Goal: Information Seeking & Learning: Learn about a topic

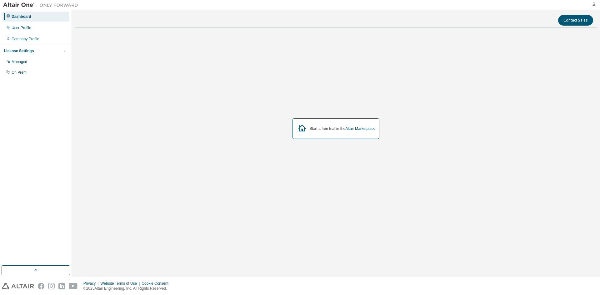
click at [591, 5] on icon "button" at bounding box center [593, 4] width 5 height 5
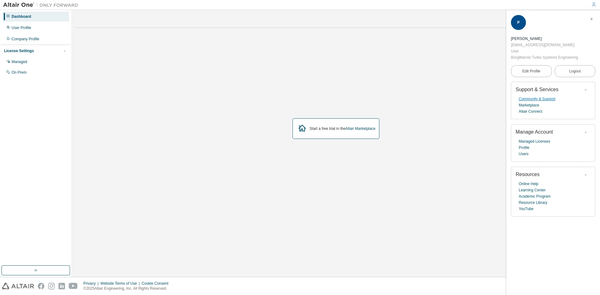
click at [531, 99] on link "Community & Support" at bounding box center [536, 99] width 37 height 6
click at [539, 99] on link "Community & Support" at bounding box center [536, 99] width 37 height 6
click at [529, 186] on link "Online Help" at bounding box center [528, 184] width 20 height 6
click at [527, 193] on link "Learning Center" at bounding box center [531, 190] width 27 height 6
click at [527, 100] on link "Community & Support" at bounding box center [536, 99] width 37 height 6
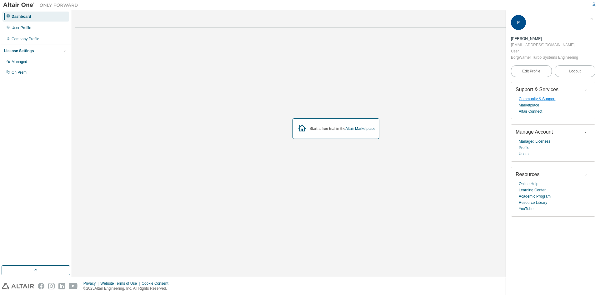
click at [548, 100] on link "Community & Support" at bounding box center [536, 99] width 37 height 6
